Goal: Register for event/course

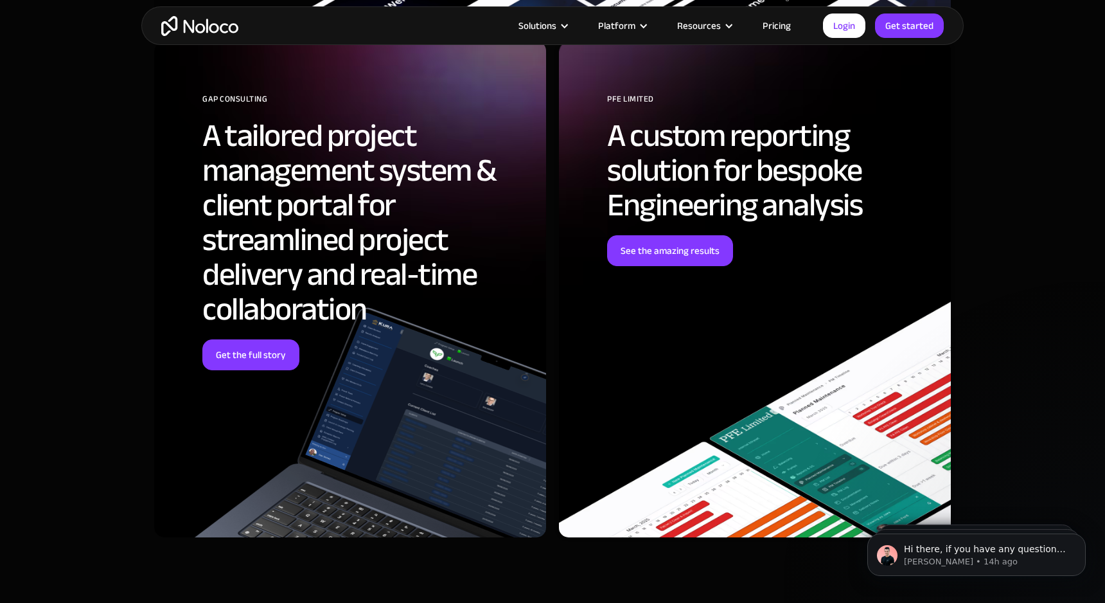
scroll to position [4131, 0]
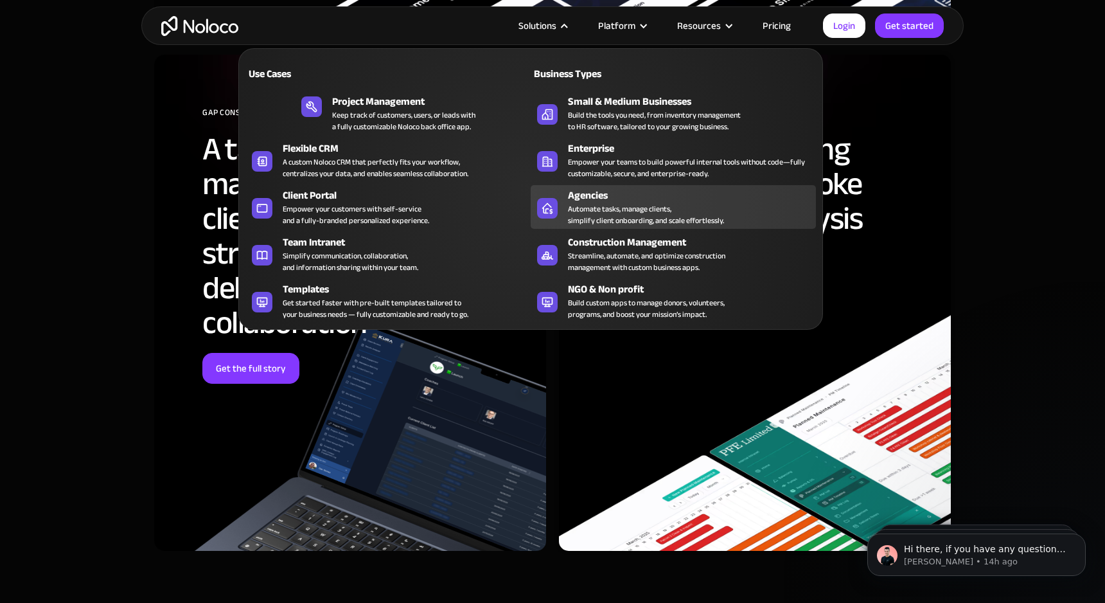
click at [598, 203] on div "Agencies" at bounding box center [695, 195] width 254 height 15
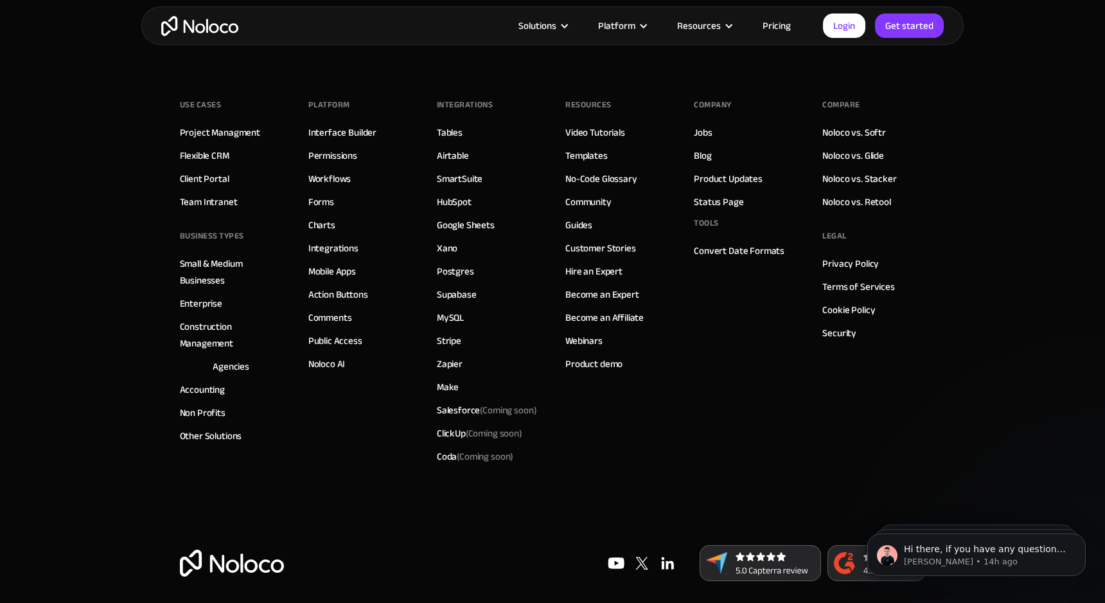
scroll to position [6267, 0]
click at [591, 356] on link "Product demo" at bounding box center [594, 364] width 57 height 17
click at [604, 287] on link "Become an Expert" at bounding box center [603, 295] width 74 height 17
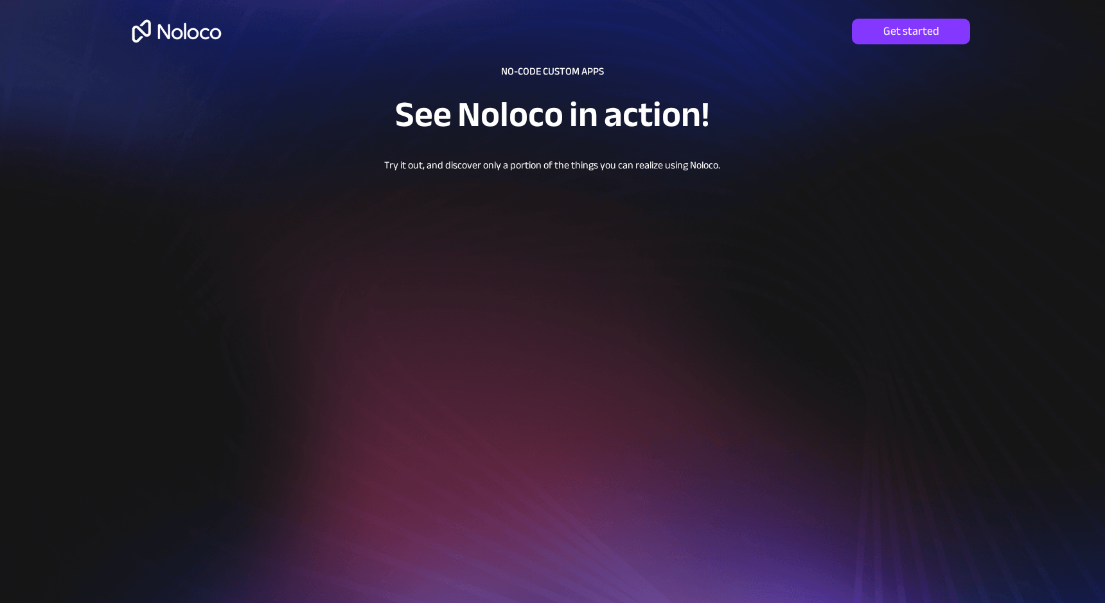
click at [184, 35] on img at bounding box center [176, 31] width 99 height 42
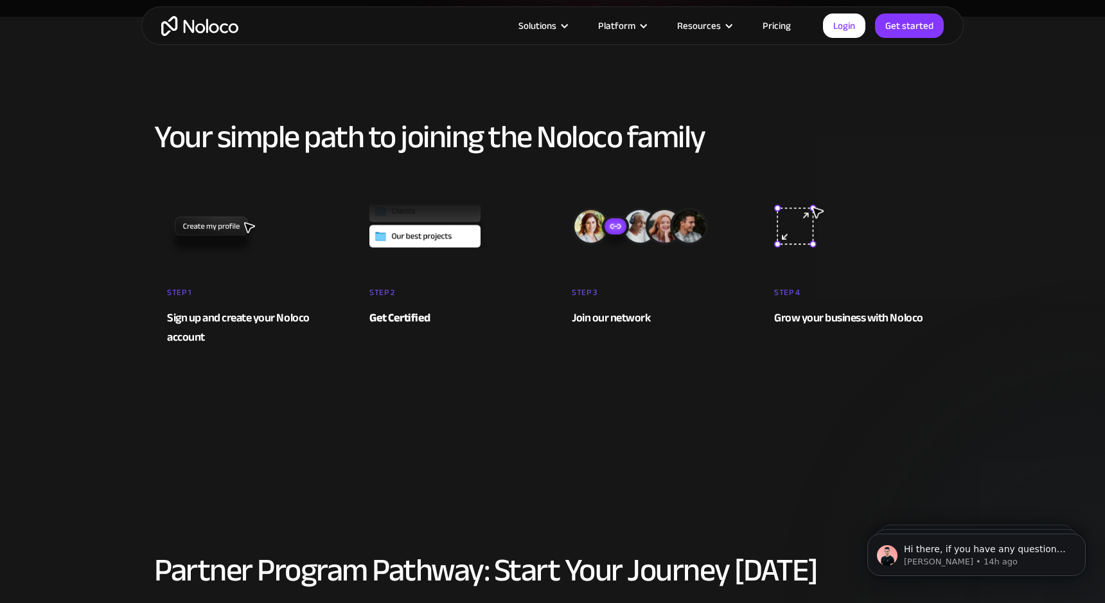
scroll to position [349, 0]
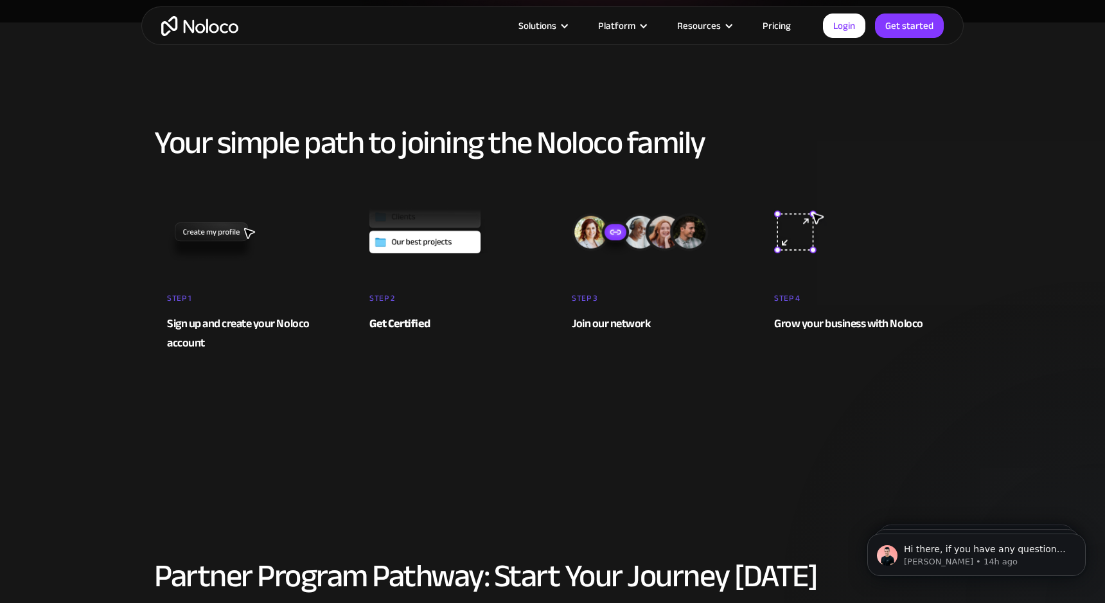
click at [412, 327] on strong "Get Certified" at bounding box center [400, 323] width 61 height 21
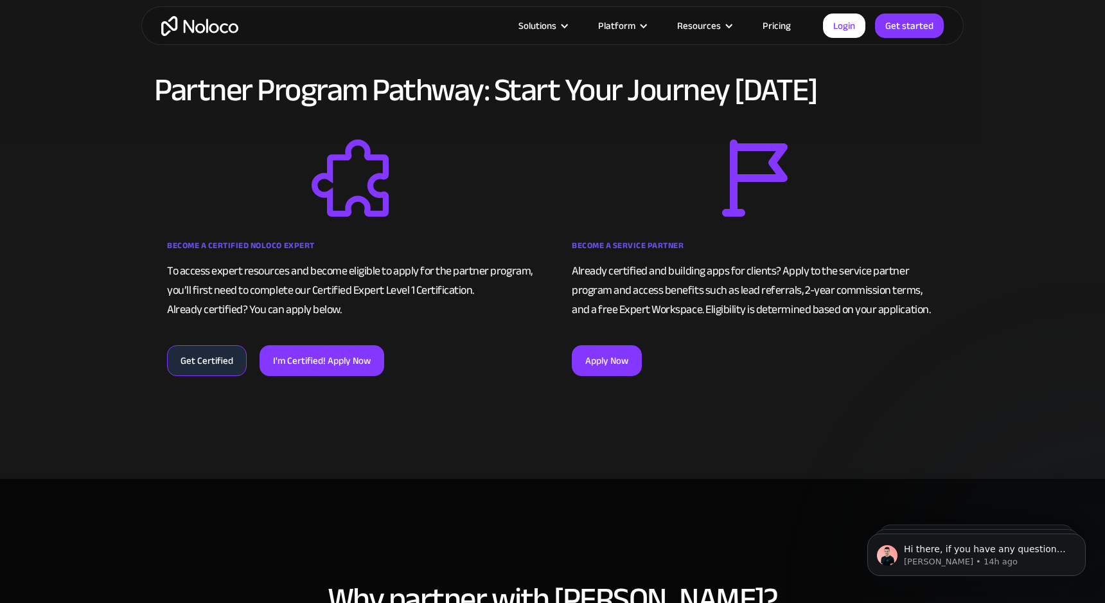
scroll to position [0, 0]
click at [211, 360] on link "Get Certified" at bounding box center [207, 360] width 80 height 31
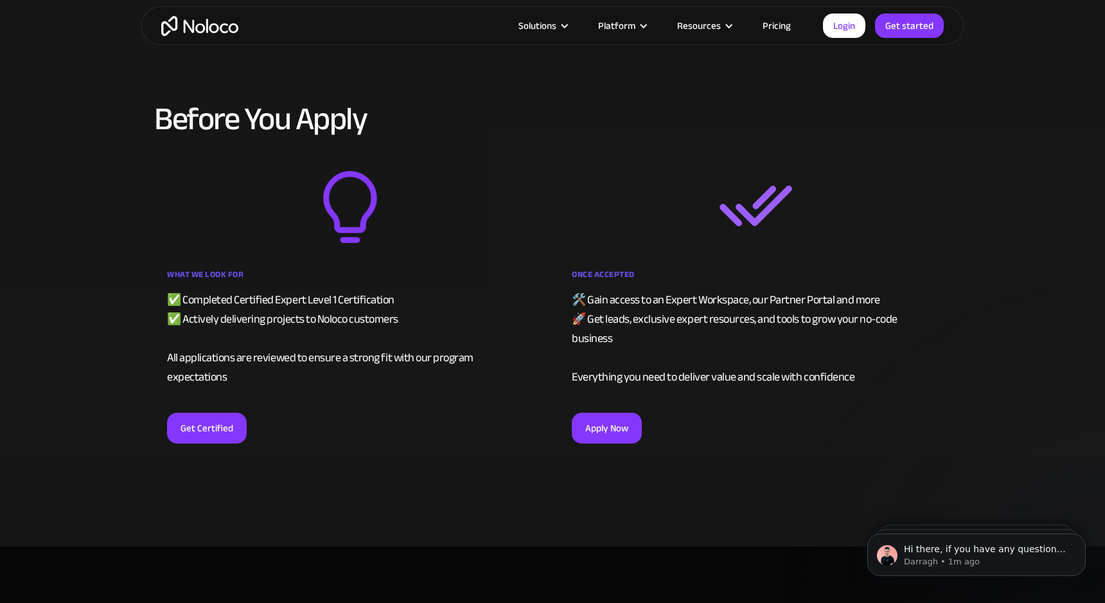
scroll to position [2477, 0]
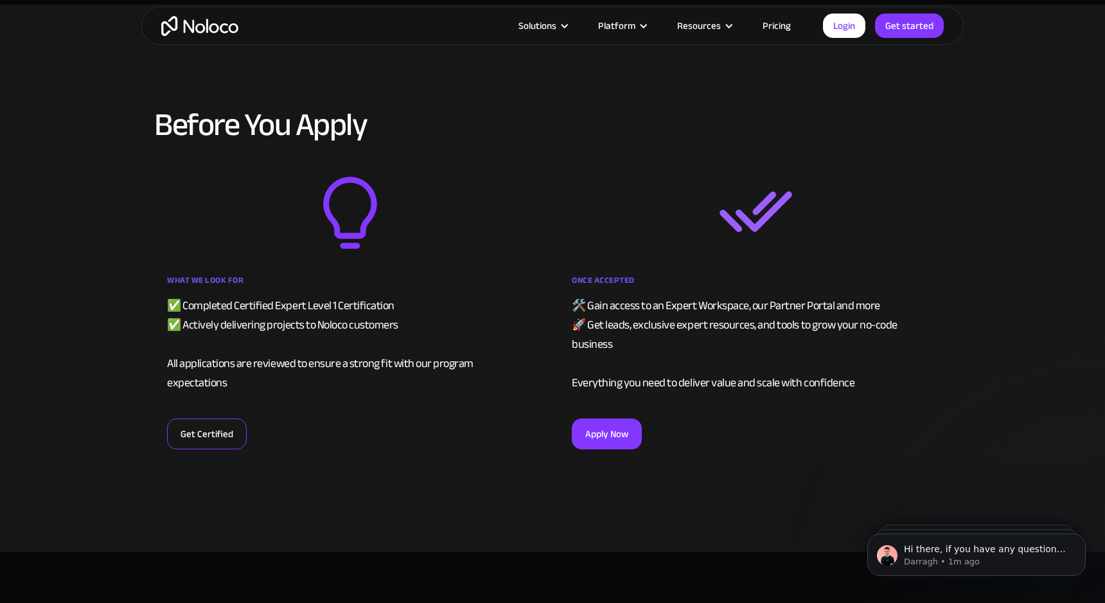
click at [208, 418] on link "Get Certified" at bounding box center [207, 433] width 80 height 31
click at [218, 418] on link "Get Certified" at bounding box center [207, 433] width 80 height 31
click at [232, 418] on link "Get Certified" at bounding box center [207, 433] width 80 height 31
click at [207, 418] on link "Get Certified" at bounding box center [207, 433] width 80 height 31
click at [200, 420] on link "Get Certified" at bounding box center [207, 433] width 80 height 31
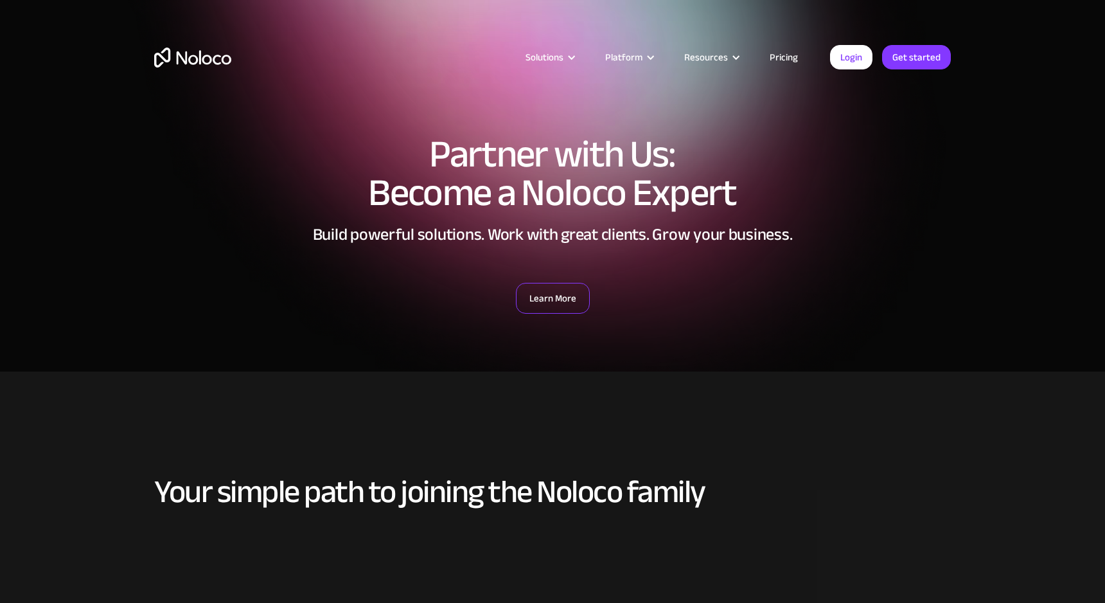
click at [548, 299] on link "Learn More" at bounding box center [553, 298] width 74 height 31
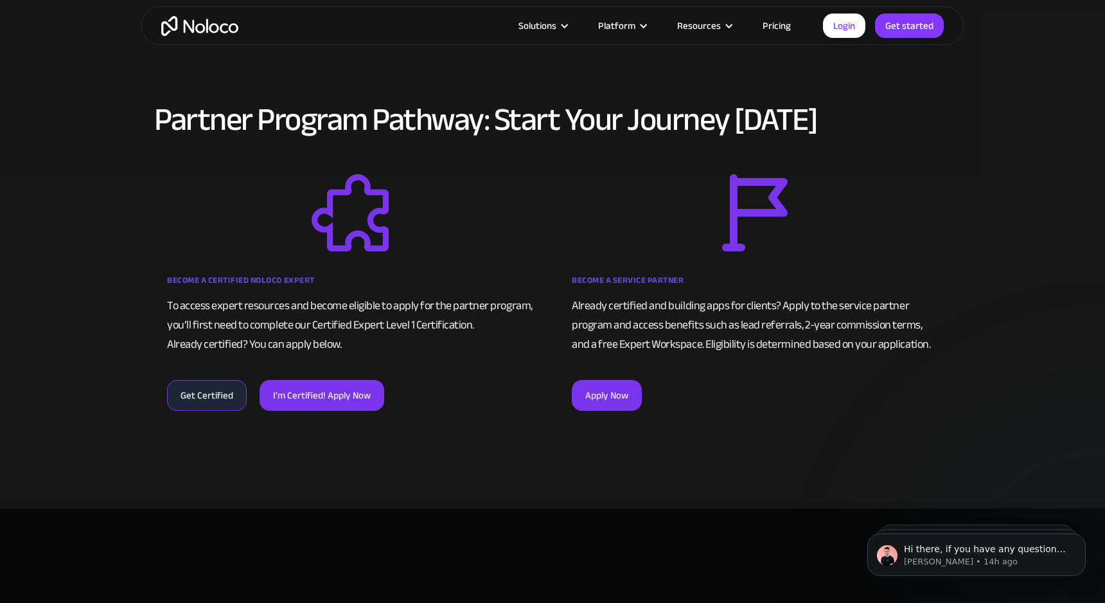
scroll to position [806, 0]
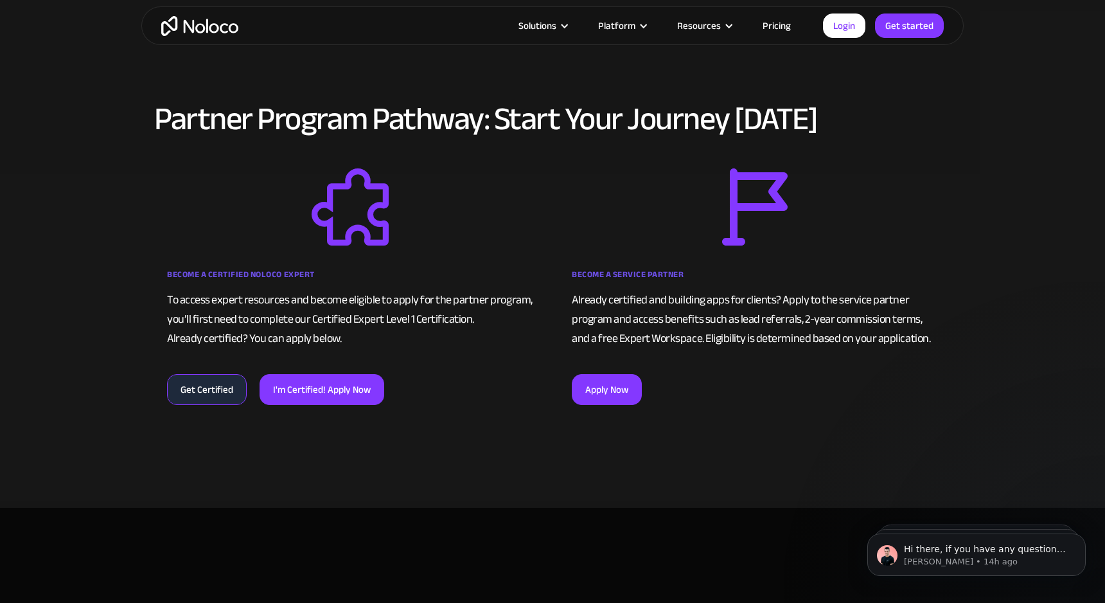
click at [198, 385] on link "Get Certified" at bounding box center [207, 389] width 80 height 31
